Goal: Task Accomplishment & Management: Complete application form

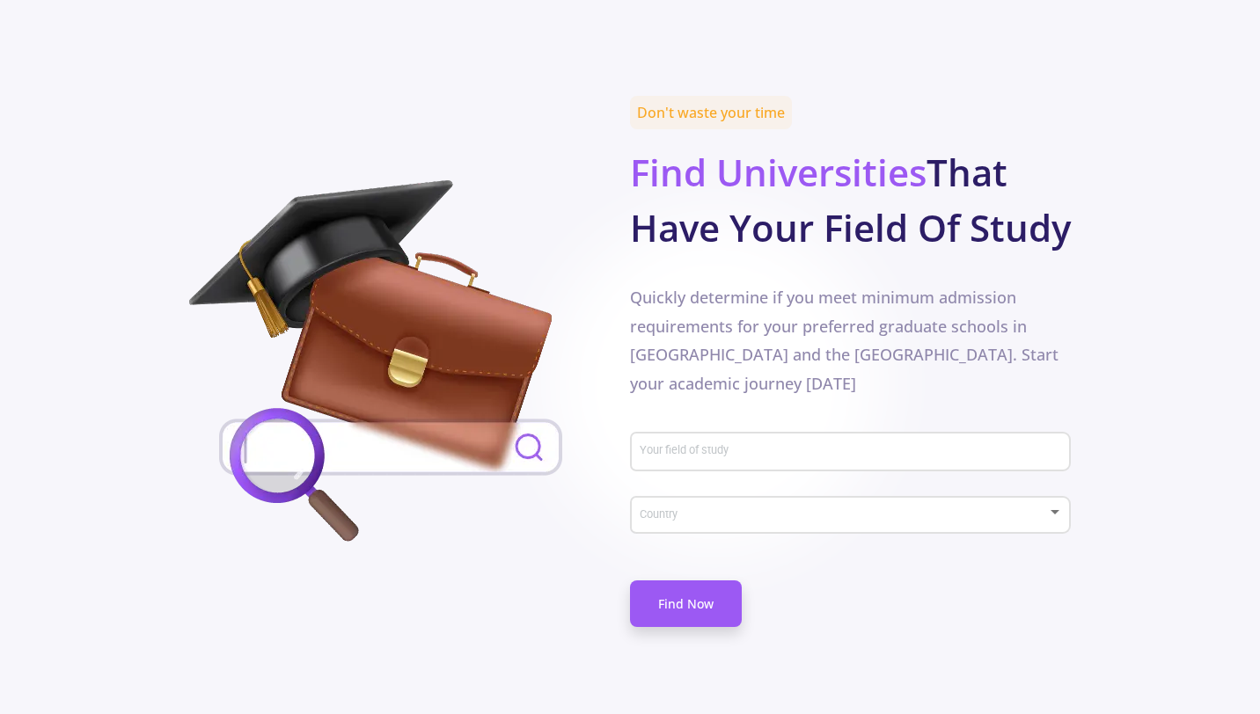
scroll to position [856, 0]
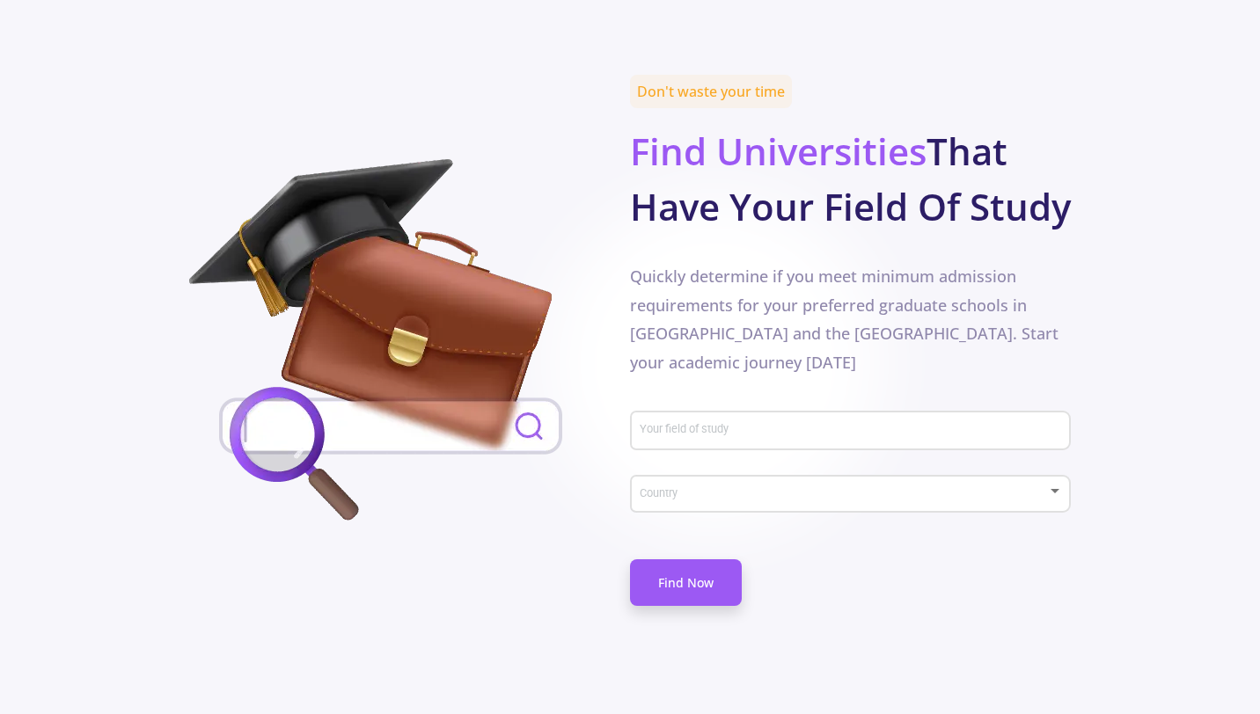
click at [678, 407] on div "Your field of study" at bounding box center [850, 436] width 441 height 58
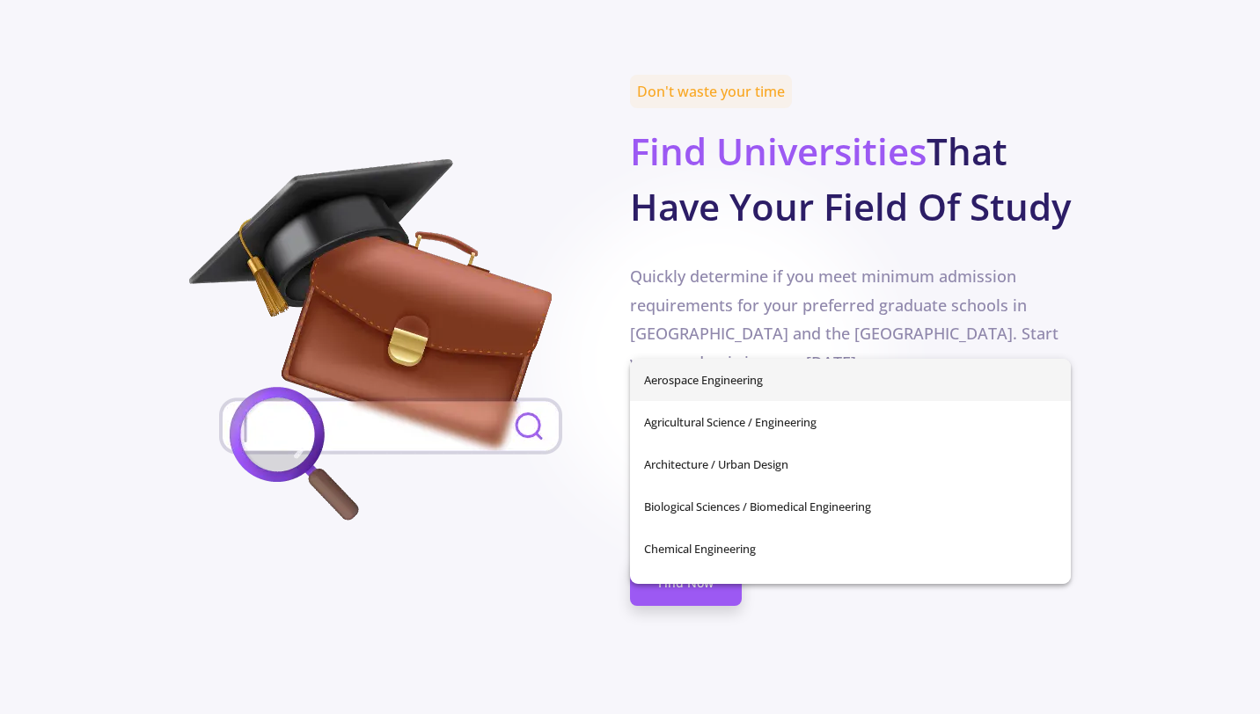
click at [678, 424] on input "Your field of study" at bounding box center [853, 432] width 428 height 16
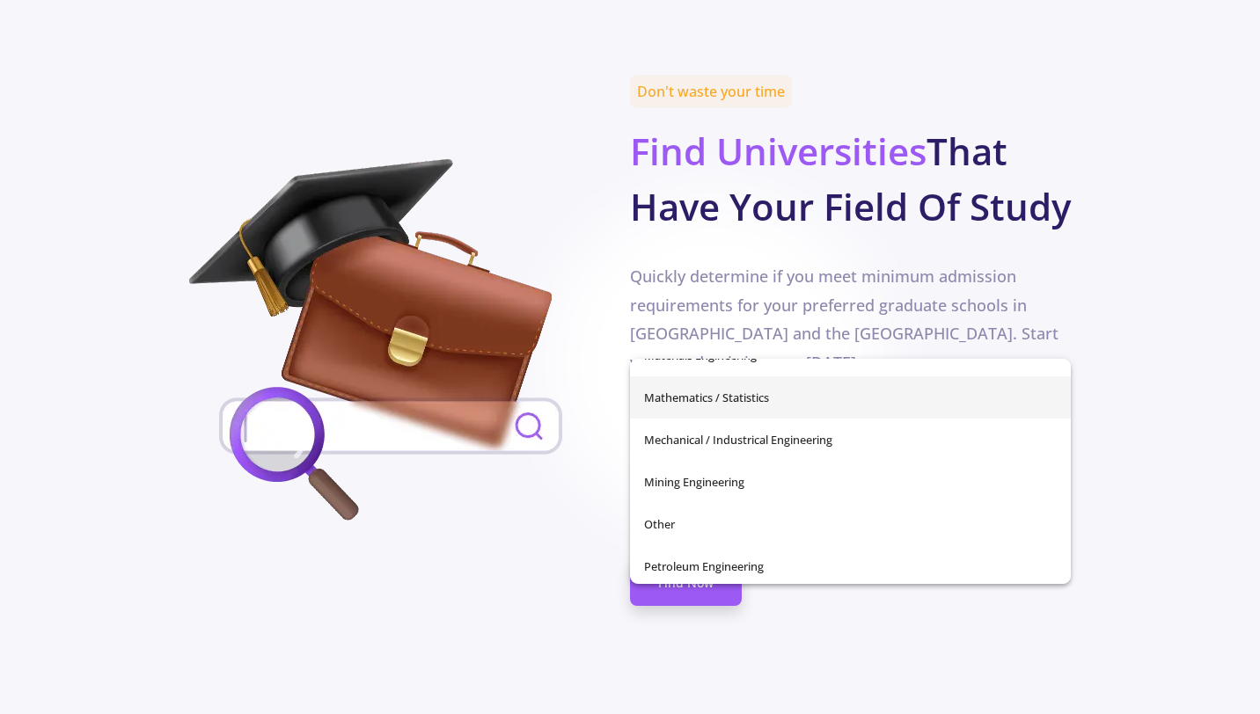
scroll to position [575, 0]
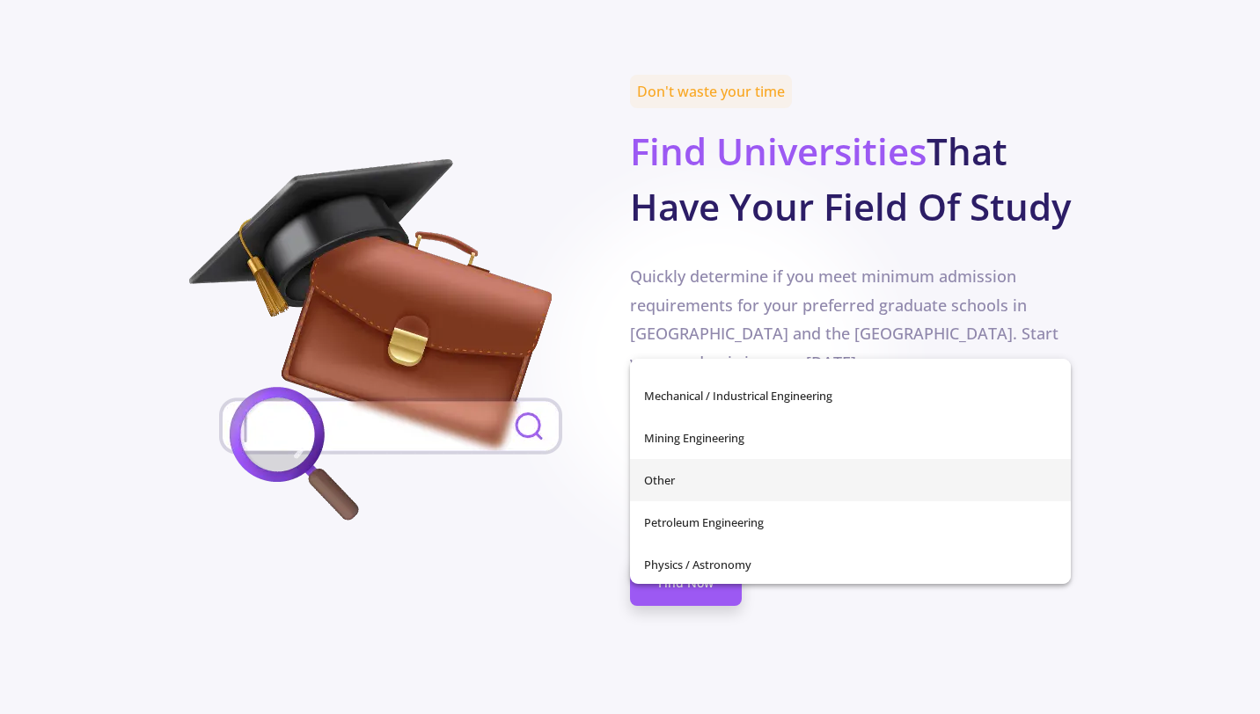
click at [717, 479] on span "Other" at bounding box center [850, 480] width 413 height 42
type input "Other"
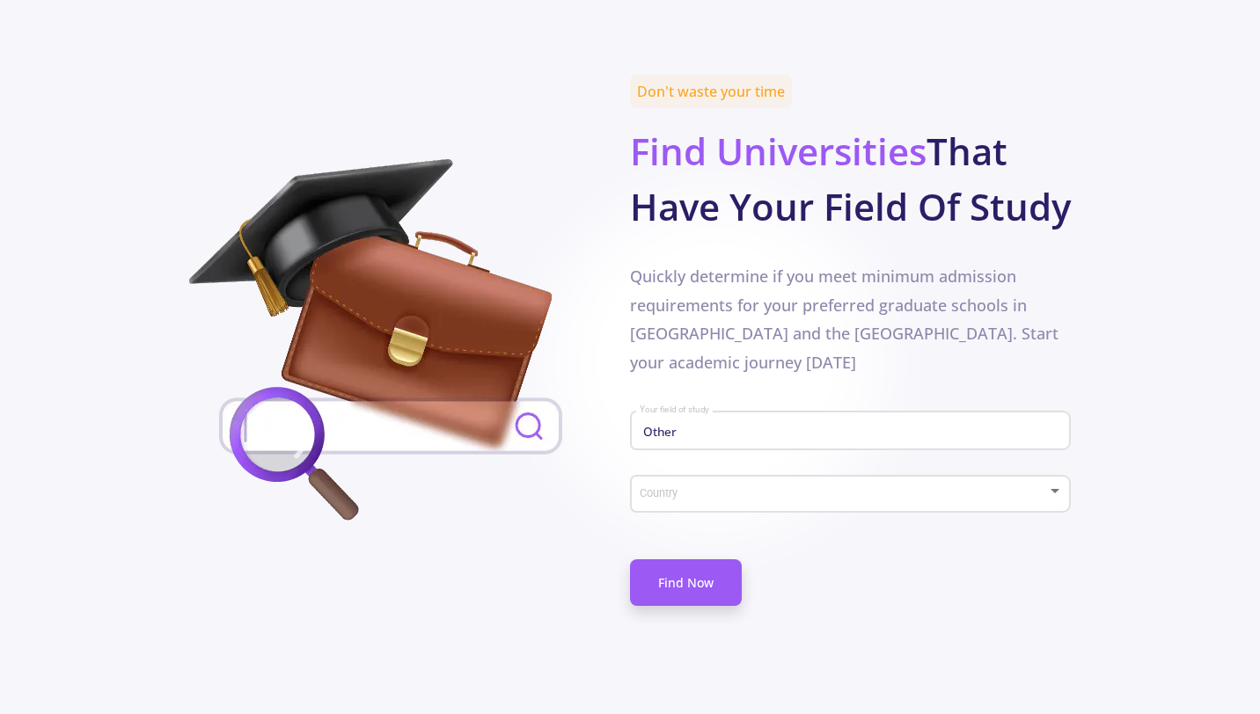
click at [741, 469] on div "Country" at bounding box center [851, 491] width 424 height 44
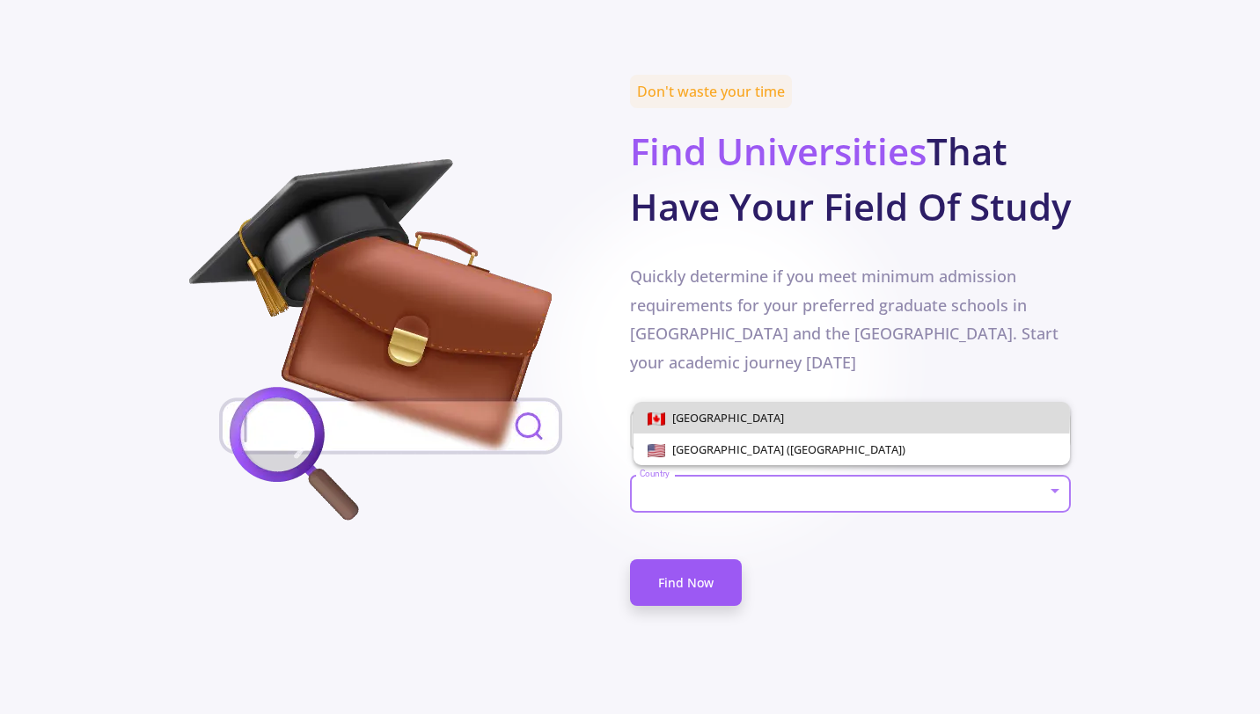
click at [741, 413] on span "[GEOGRAPHIC_DATA]" at bounding box center [851, 418] width 408 height 32
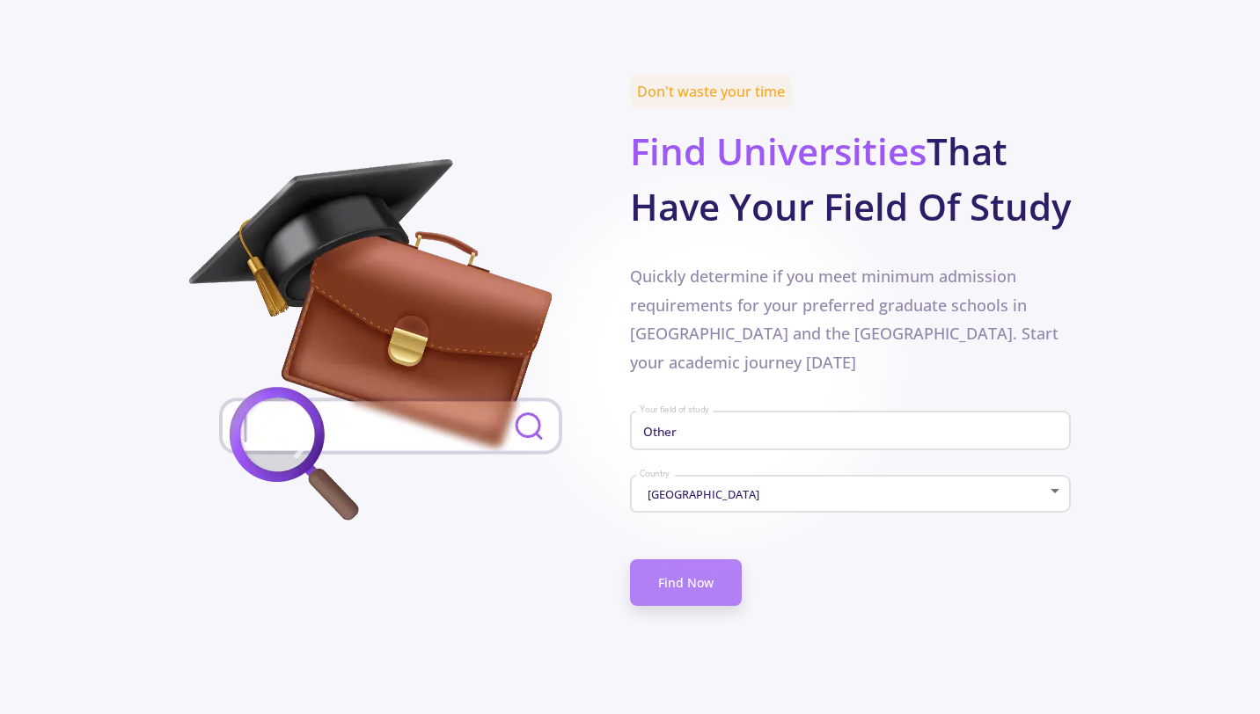
click at [709, 560] on link "Find Now" at bounding box center [686, 583] width 112 height 47
